Goal: Find specific page/section: Find specific page/section

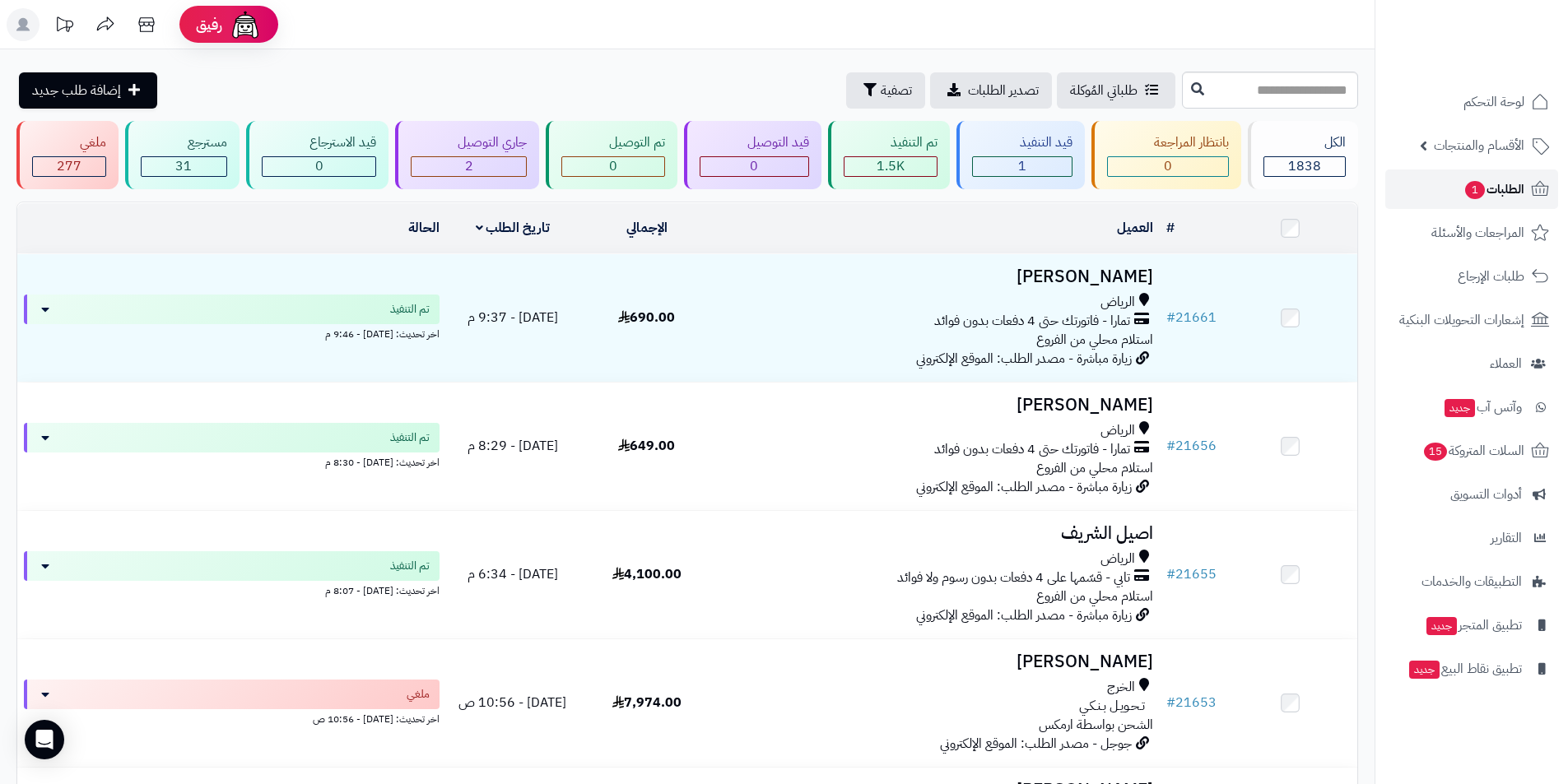
click at [1492, 186] on span "الطلبات 1" at bounding box center [1493, 189] width 61 height 23
click at [1493, 187] on span "الطلبات" at bounding box center [1506, 189] width 38 height 23
click at [1460, 153] on span "الأقسام والمنتجات" at bounding box center [1479, 146] width 90 height 23
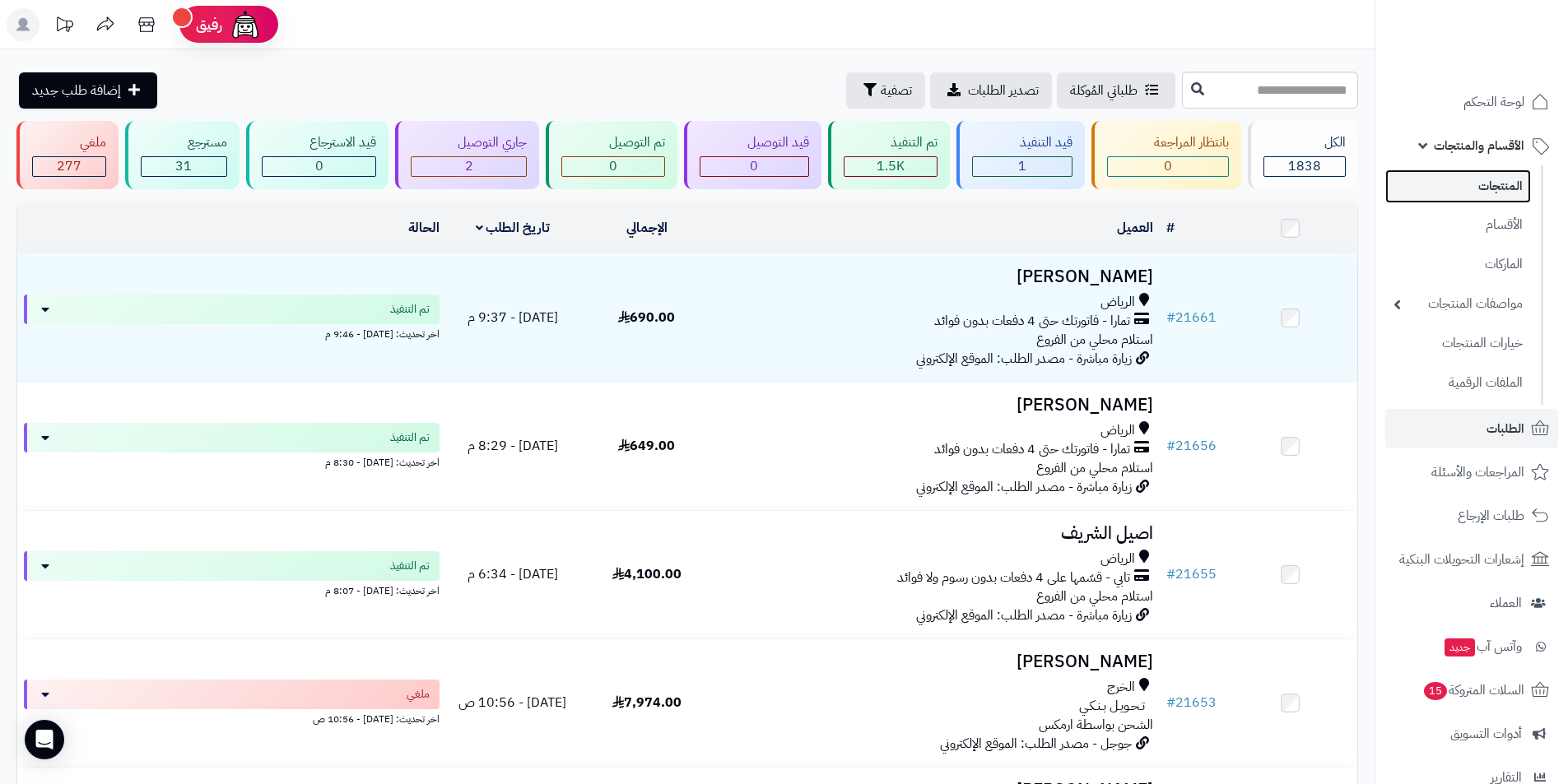
click at [1513, 201] on link "المنتجات" at bounding box center [1458, 186] width 146 height 34
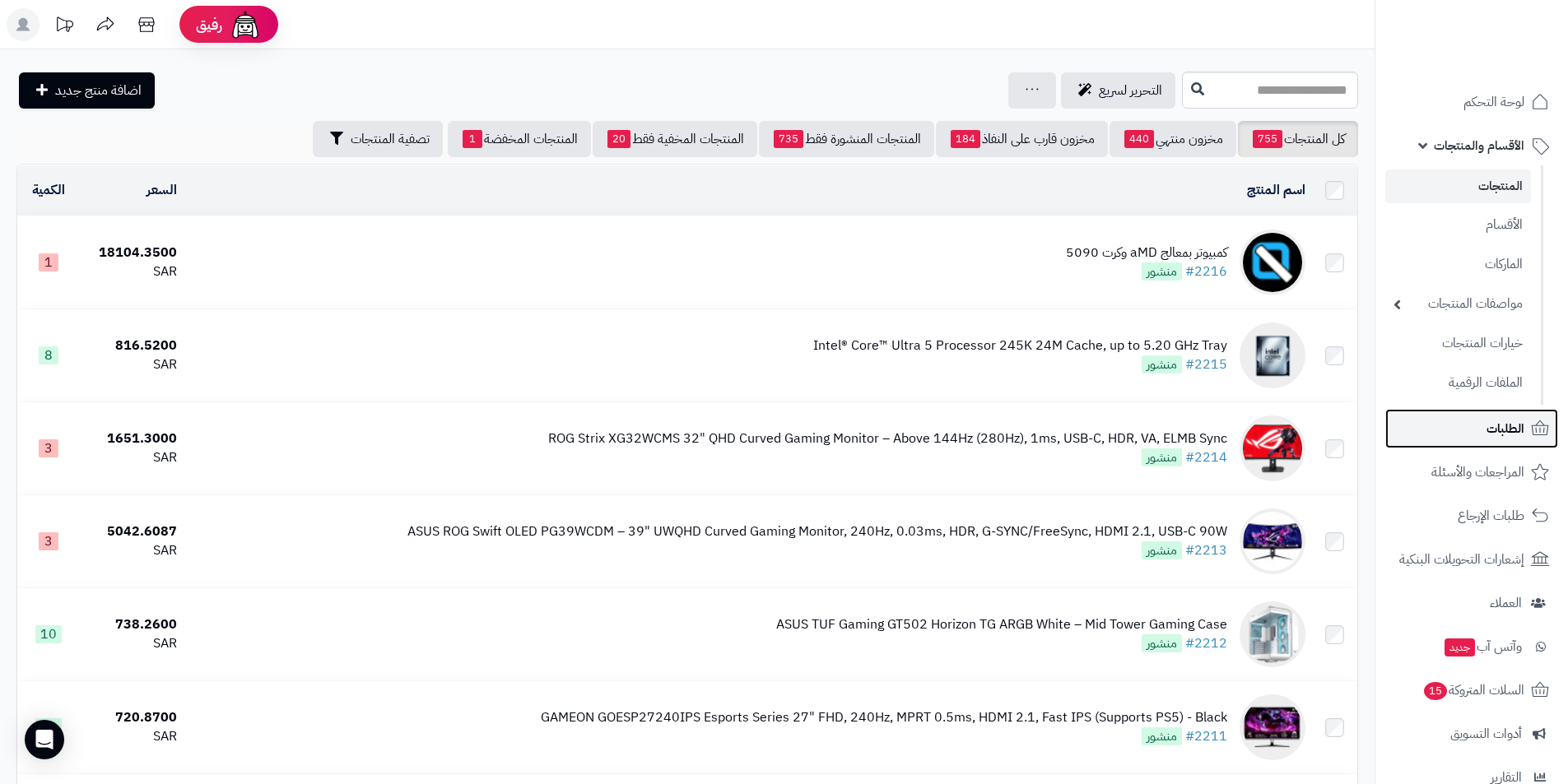
click at [1530, 411] on link "الطلبات" at bounding box center [1472, 429] width 173 height 40
